Goal: Transaction & Acquisition: Purchase product/service

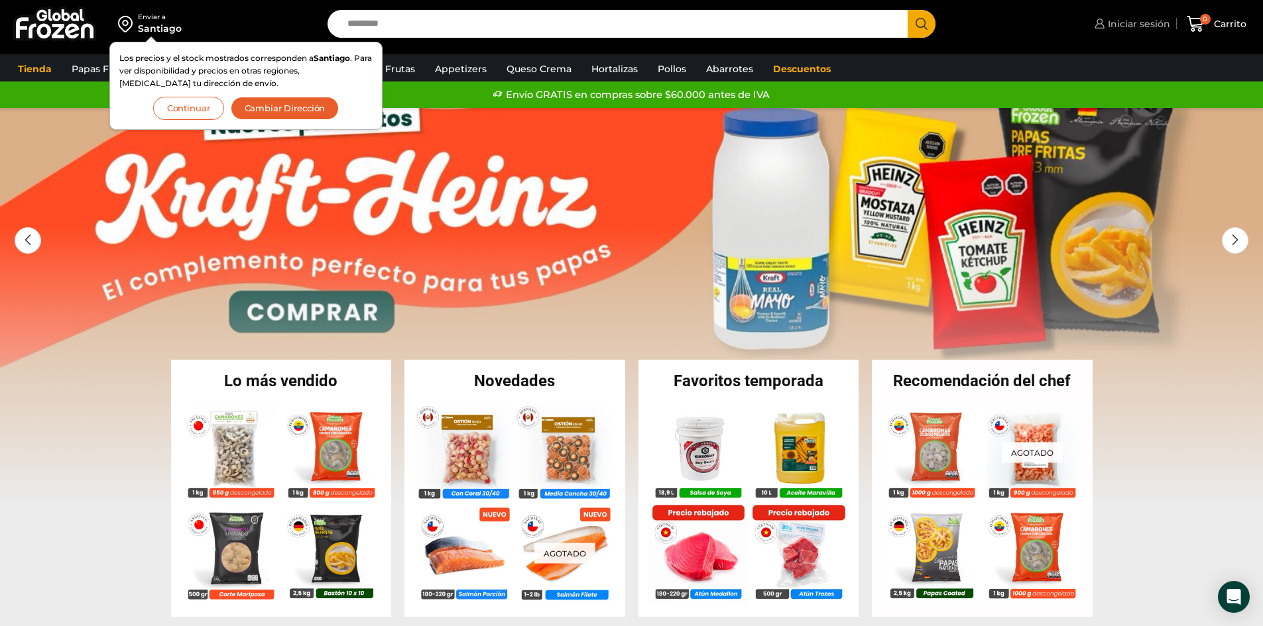
click at [1130, 25] on span "Iniciar sesión" at bounding box center [1137, 23] width 66 height 13
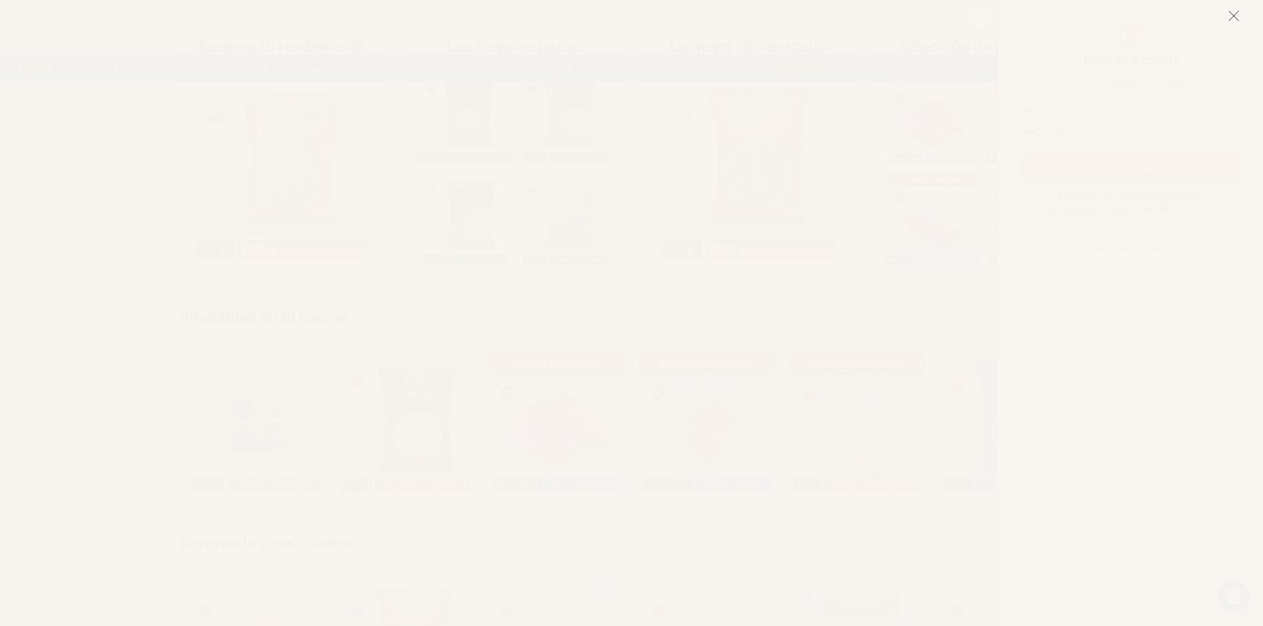
scroll to position [596, 0]
click at [1233, 14] on icon at bounding box center [1233, 16] width 12 height 12
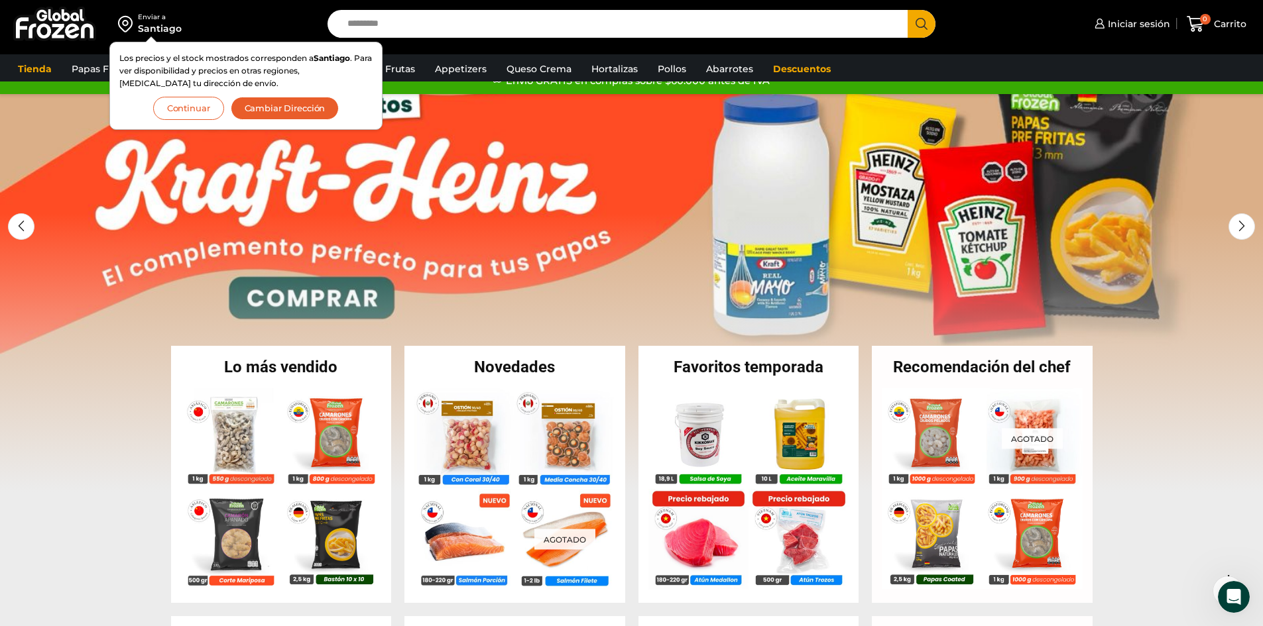
scroll to position [0, 0]
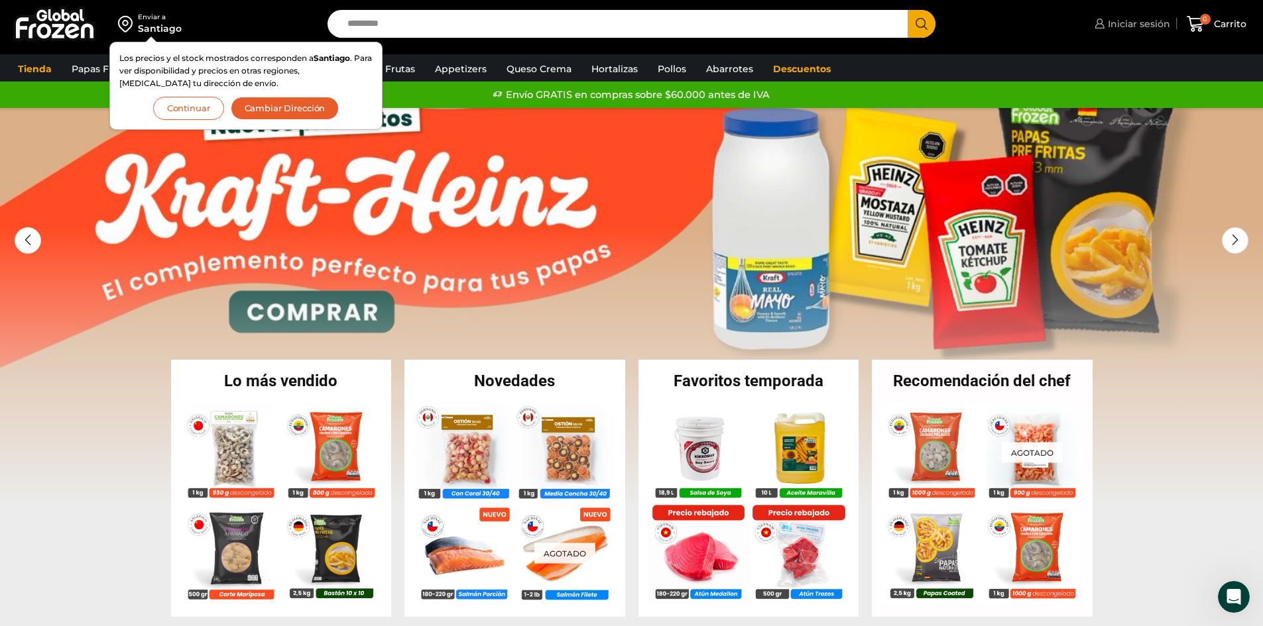
click at [1142, 25] on span "Iniciar sesión" at bounding box center [1137, 23] width 66 height 13
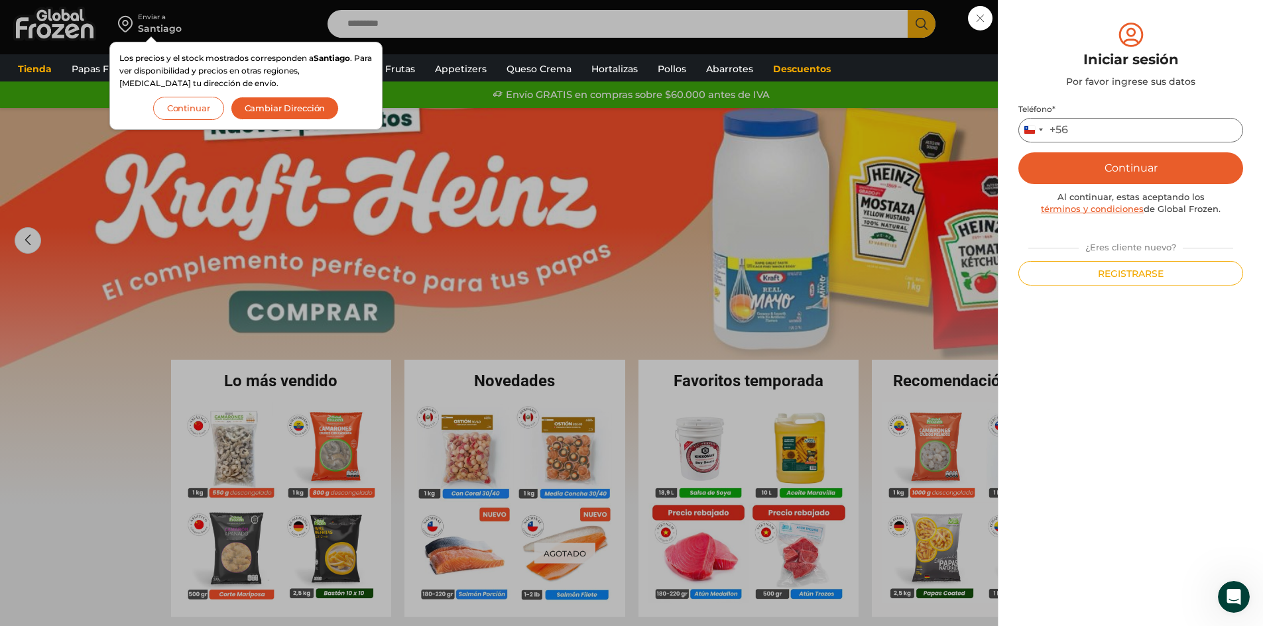
click at [1080, 127] on input "Teléfono *" at bounding box center [1130, 130] width 225 height 25
type input "*********"
click at [1131, 168] on button "Continuar" at bounding box center [1130, 168] width 225 height 32
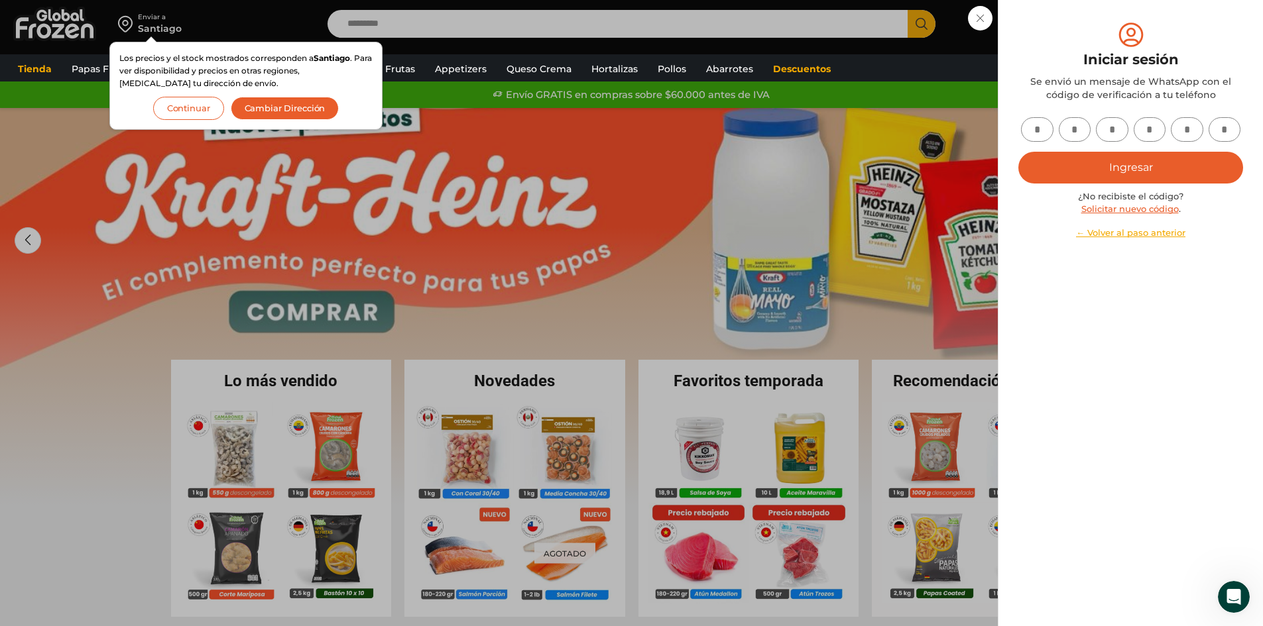
click at [1035, 129] on input "text" at bounding box center [1037, 129] width 32 height 25
type input "*"
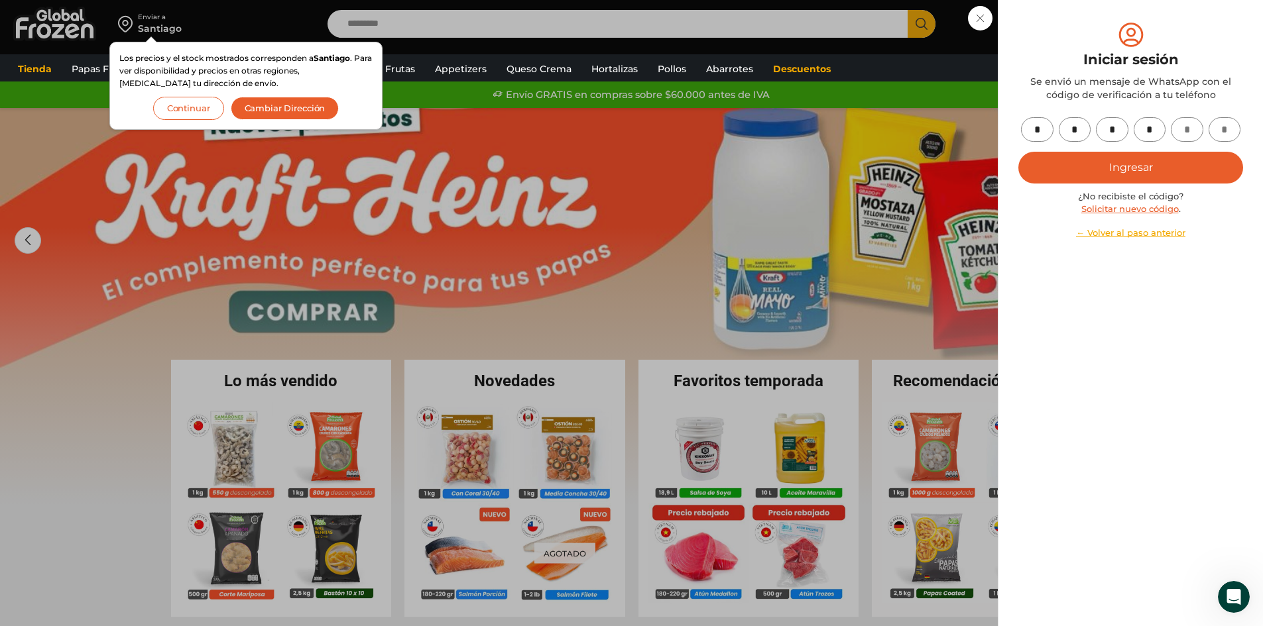
type input "*"
click at [1177, 165] on button "Ingresar" at bounding box center [1130, 168] width 225 height 32
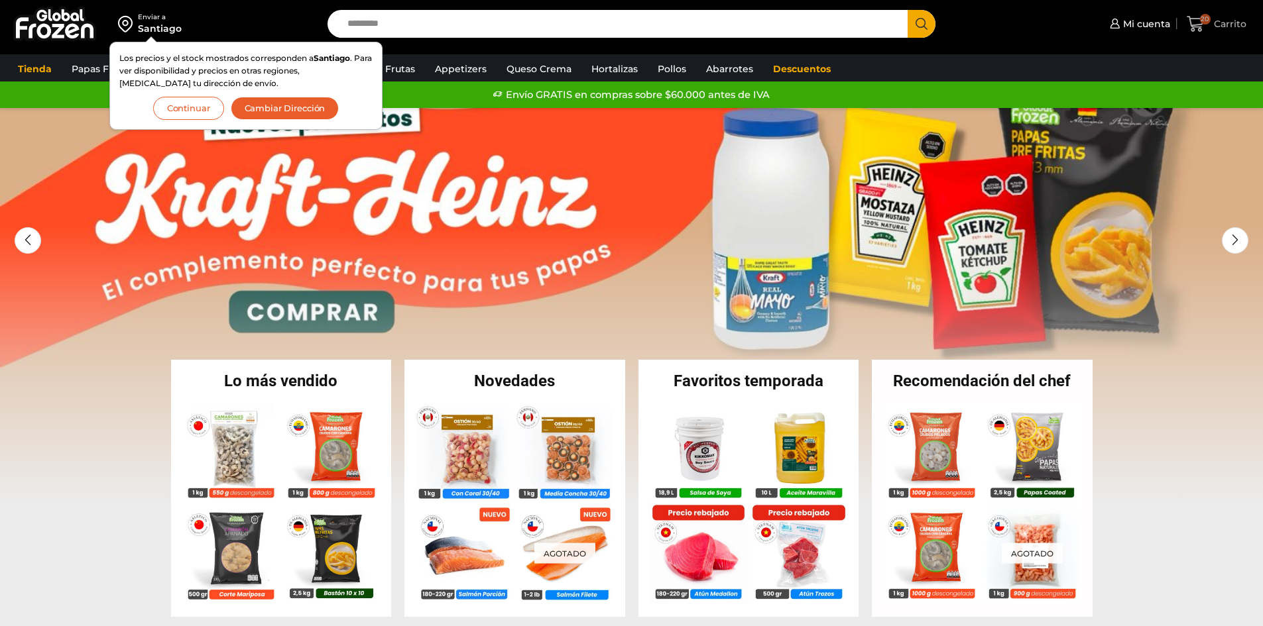
click at [1227, 25] on span "Carrito" at bounding box center [1228, 23] width 36 height 13
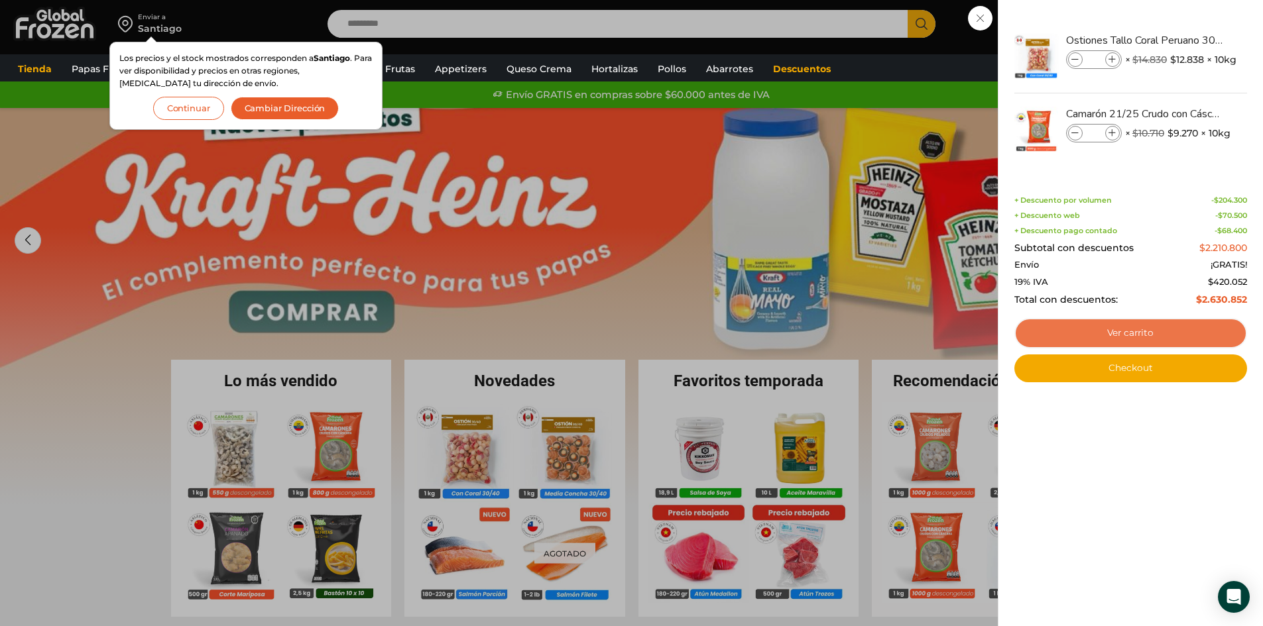
click at [1158, 327] on link "Ver carrito" at bounding box center [1130, 333] width 233 height 30
click at [1157, 330] on link "Ver carrito" at bounding box center [1130, 333] width 233 height 30
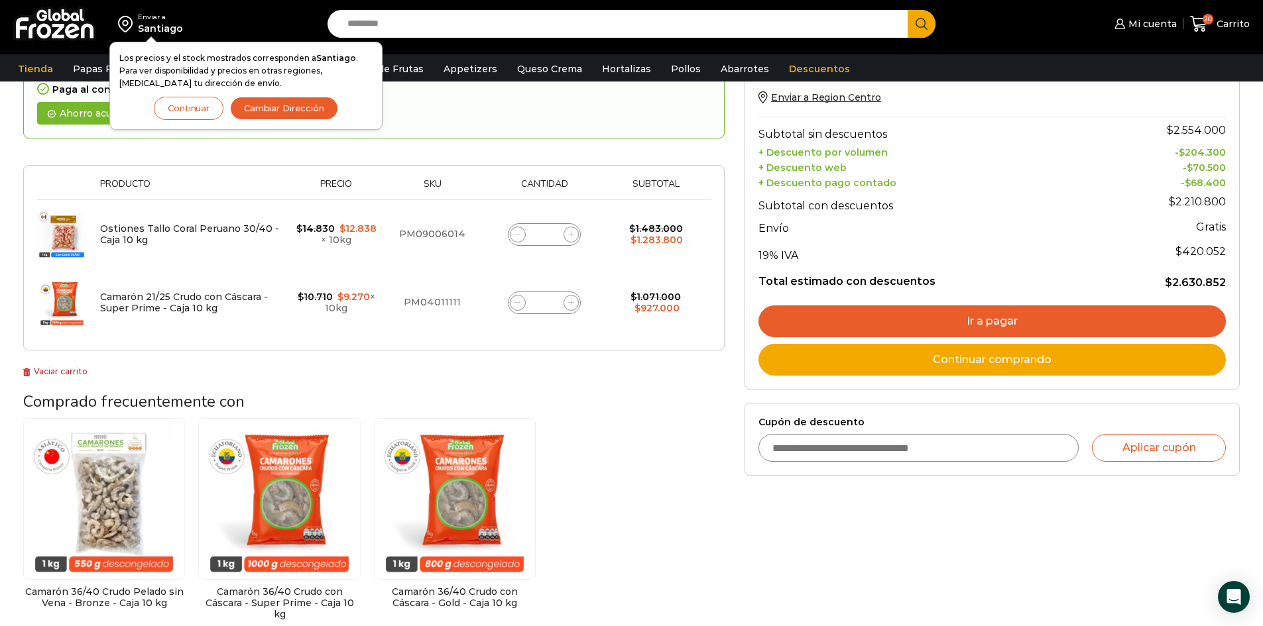
scroll to position [199, 0]
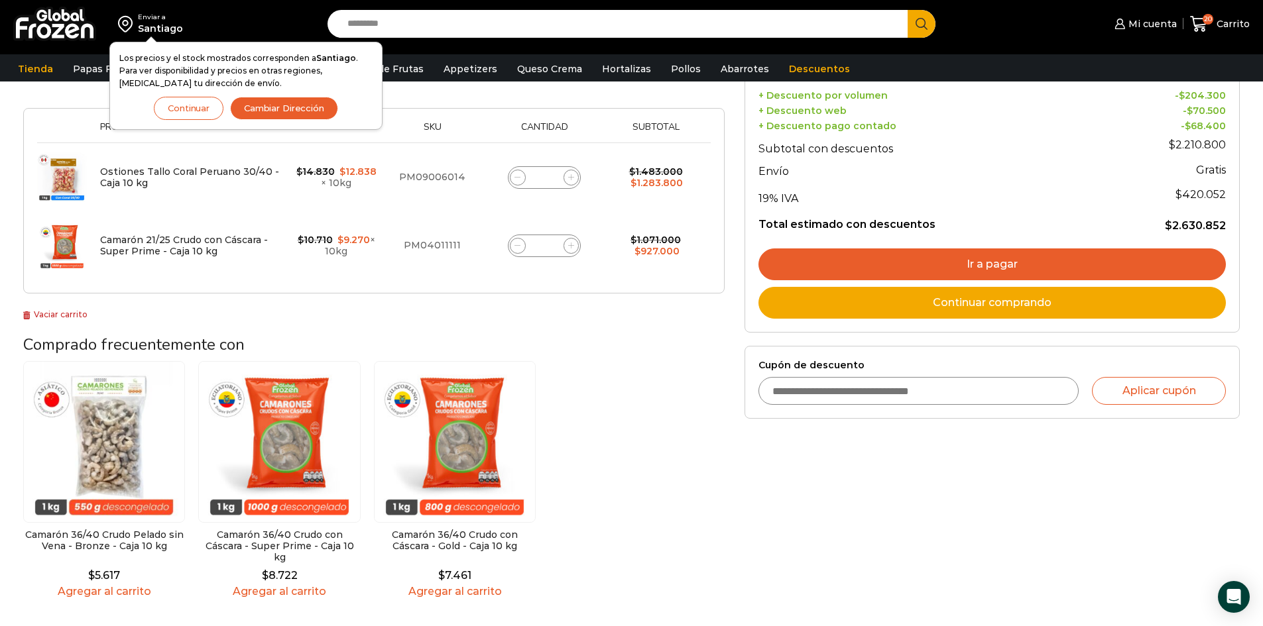
click at [840, 388] on input "Cupón de descuento" at bounding box center [918, 391] width 321 height 28
type input "**********"
click at [1174, 388] on button "Aplicar cupón" at bounding box center [1159, 391] width 134 height 28
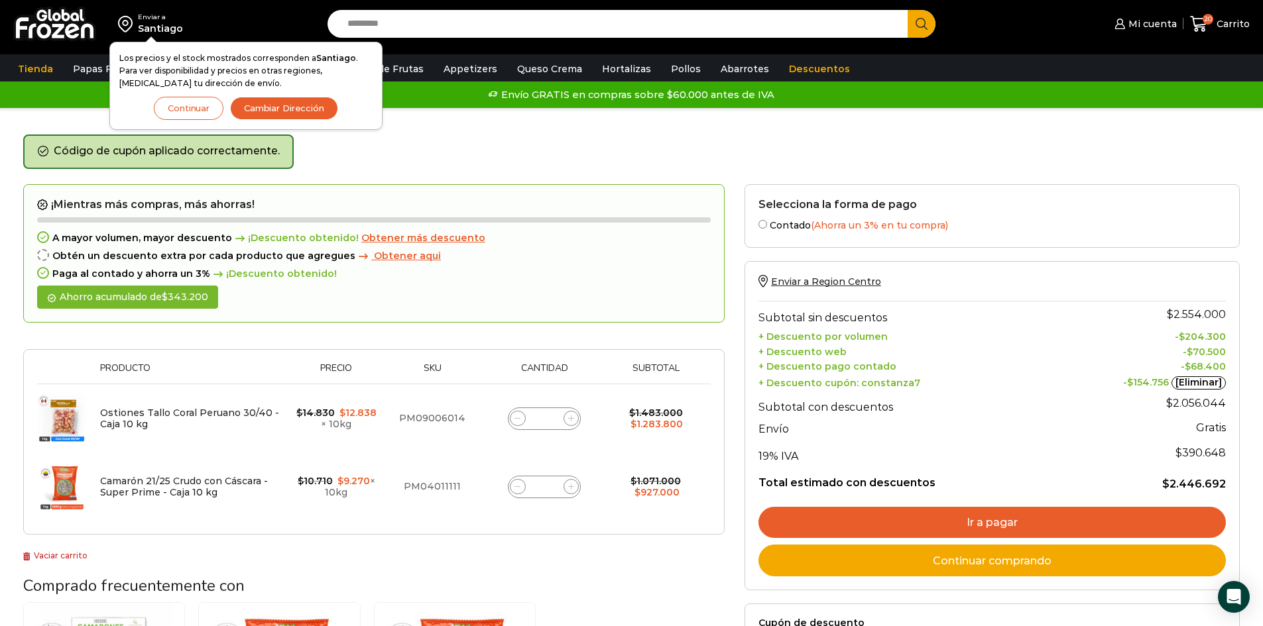
click at [986, 522] on link "Ir a pagar" at bounding box center [991, 523] width 467 height 32
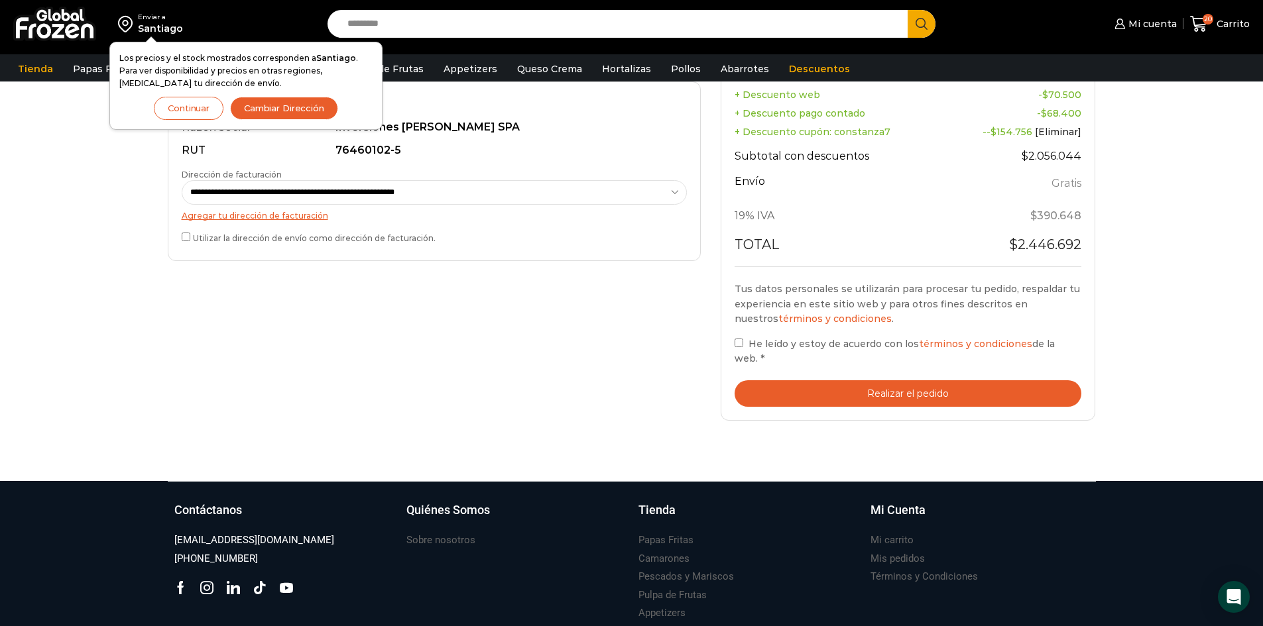
scroll to position [398, 0]
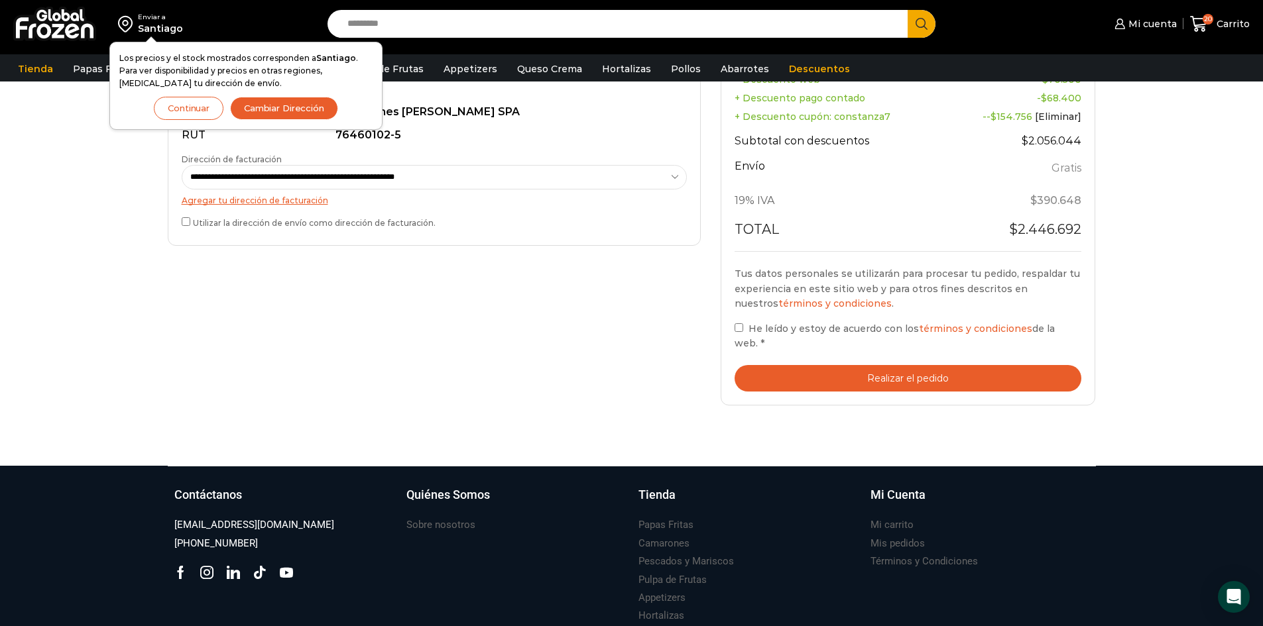
click at [937, 380] on button "Realizar el pedido" at bounding box center [907, 378] width 347 height 27
